Goal: Information Seeking & Learning: Learn about a topic

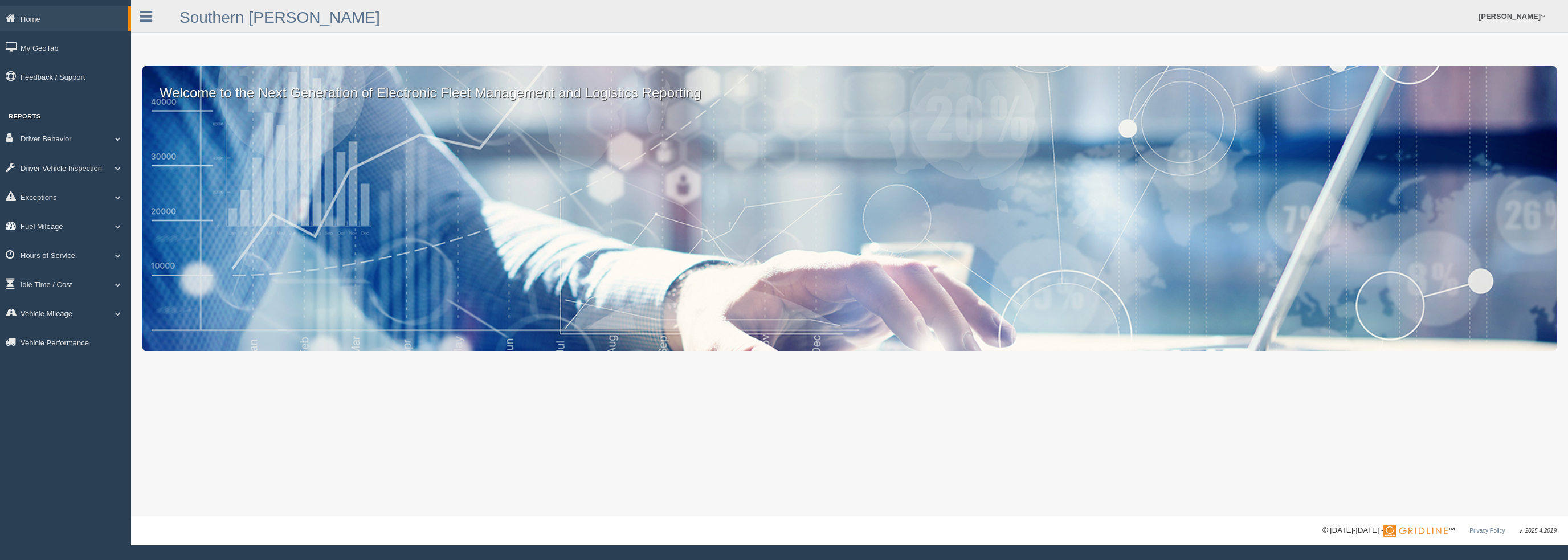
click at [71, 226] on link "Fuel Mileage" at bounding box center [65, 226] width 131 height 26
click at [63, 319] on link "Hours of Service" at bounding box center [65, 316] width 131 height 26
click at [66, 323] on link "Idle Time / Cost" at bounding box center [65, 324] width 131 height 26
click at [63, 418] on link "Vehicle Mileage" at bounding box center [65, 414] width 131 height 26
click at [63, 387] on link "Vehicle Performance" at bounding box center [65, 382] width 131 height 26
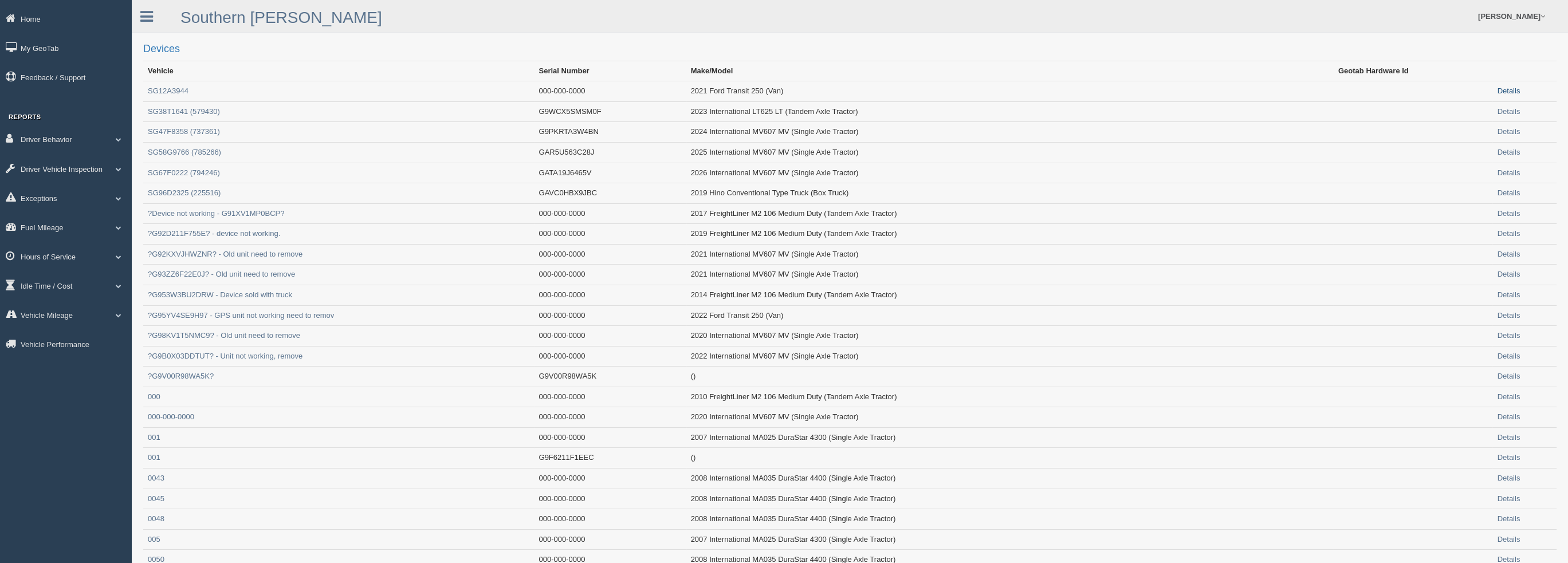
click at [1500, 88] on link "Details" at bounding box center [1508, 90] width 23 height 9
click at [1510, 92] on link "Details" at bounding box center [1508, 90] width 23 height 9
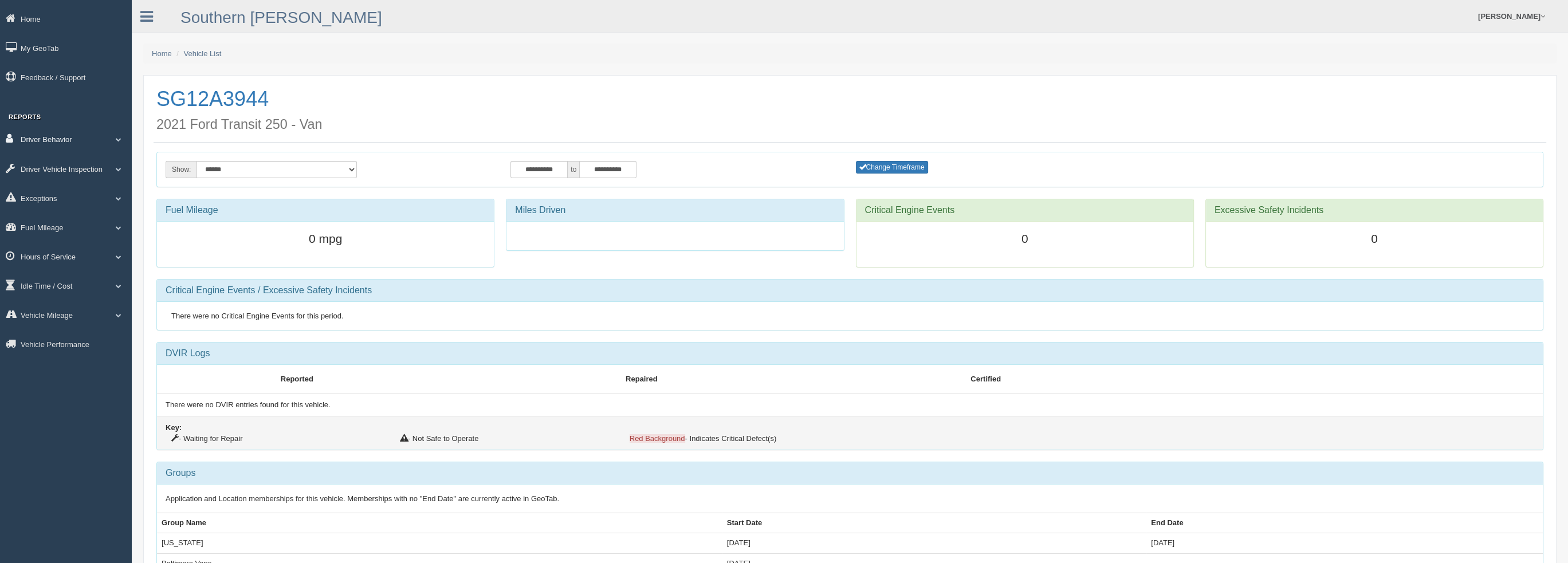
click at [60, 140] on link "Driver Behavior" at bounding box center [65, 139] width 131 height 26
click at [57, 190] on link "Driver Vehicle Inspection" at bounding box center [65, 188] width 131 height 26
click at [60, 239] on link "Exceptions" at bounding box center [65, 238] width 131 height 26
click at [58, 307] on link "Fuel Mileage" at bounding box center [65, 308] width 131 height 26
click at [68, 197] on link "Exceptions" at bounding box center [65, 198] width 131 height 26
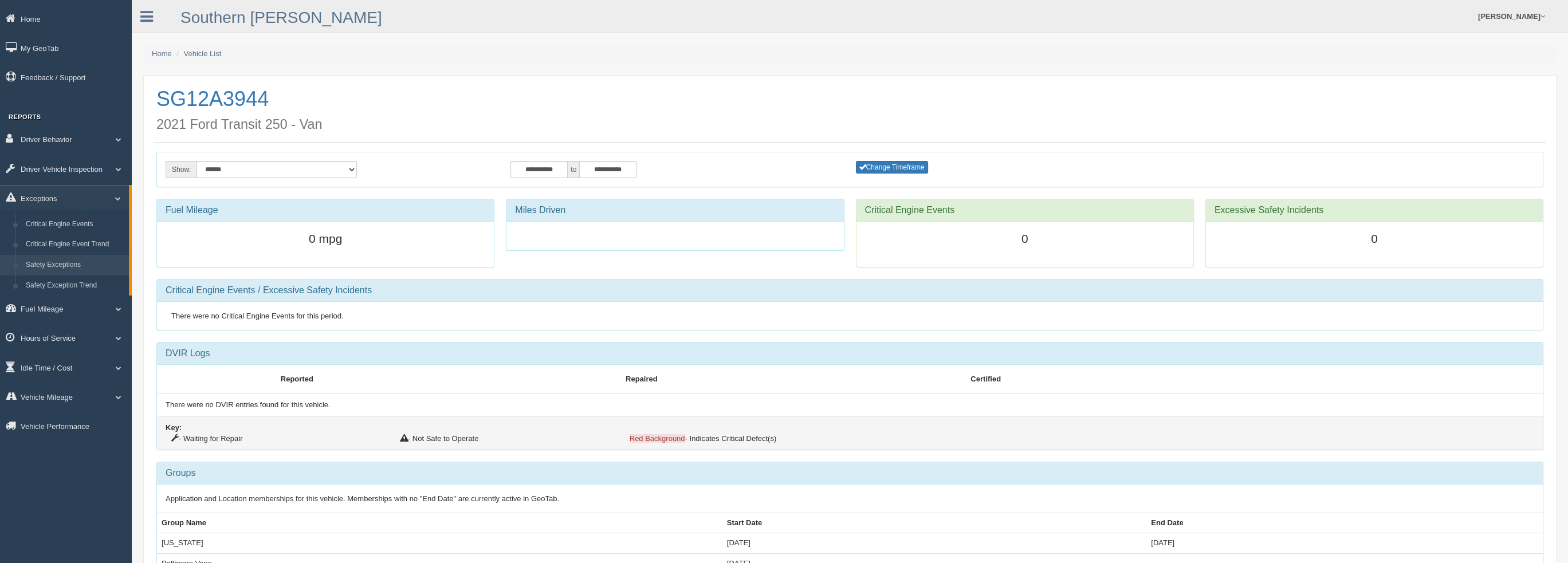
click at [60, 267] on link "Safety Exceptions" at bounding box center [75, 265] width 108 height 21
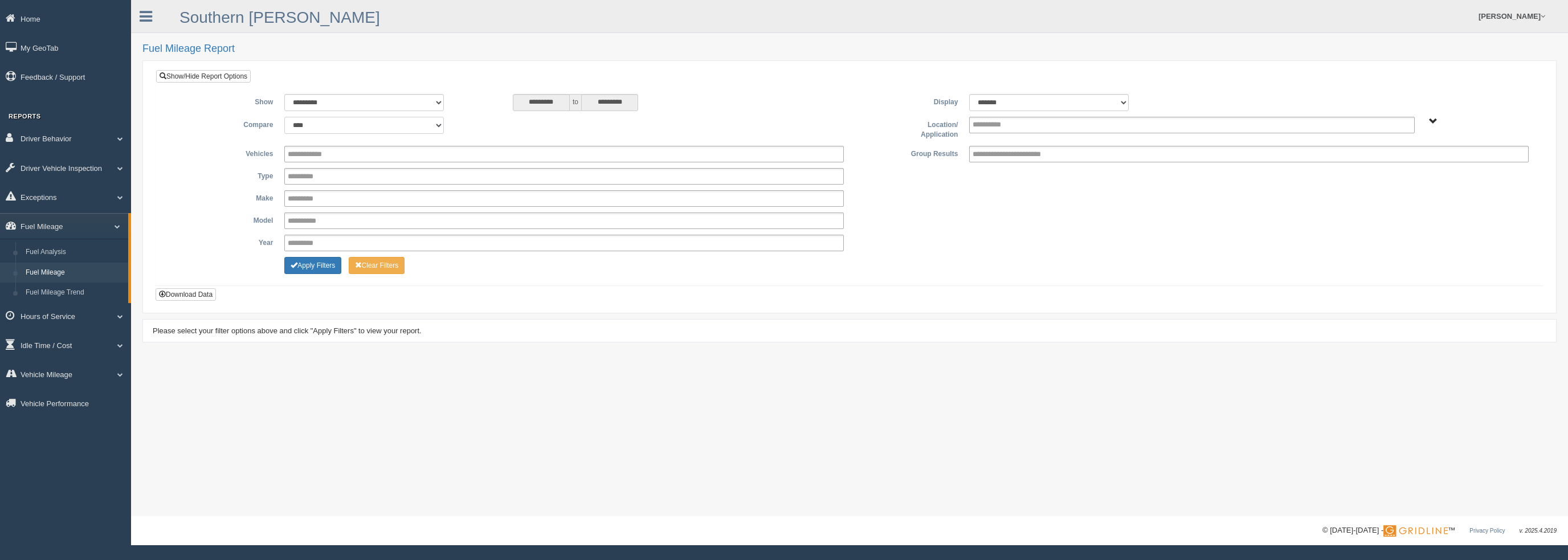
click at [358, 126] on select "**********" at bounding box center [364, 125] width 160 height 17
click at [543, 124] on div "**********" at bounding box center [849, 128] width 1370 height 23
